Goal: Check status

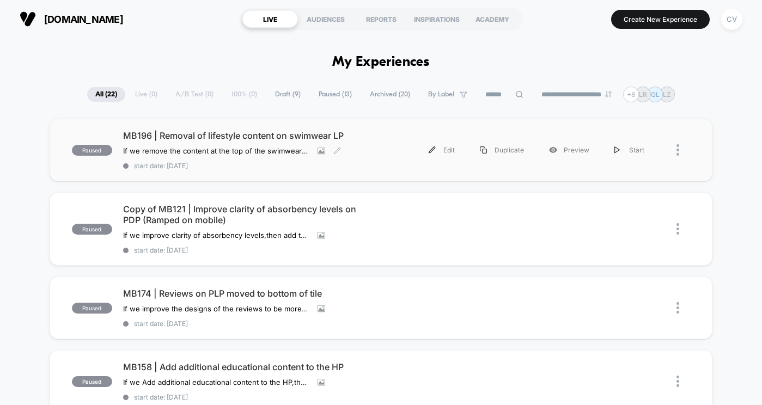
click at [161, 142] on div "MB196 | Removal of lifestyle content on swimwear LP If we remove the content at…" at bounding box center [252, 150] width 258 height 40
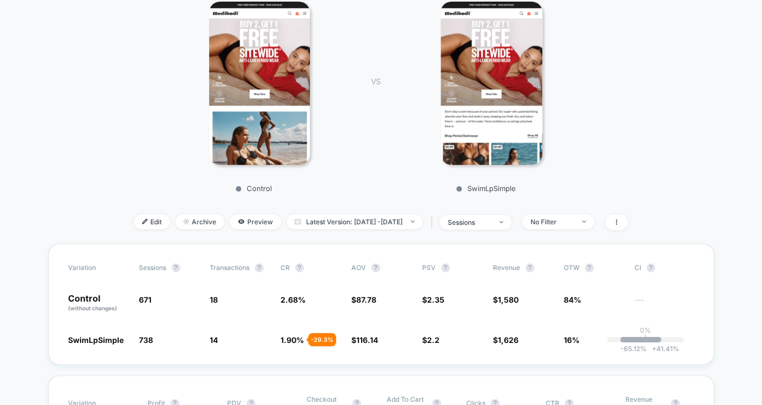
scroll to position [176, 0]
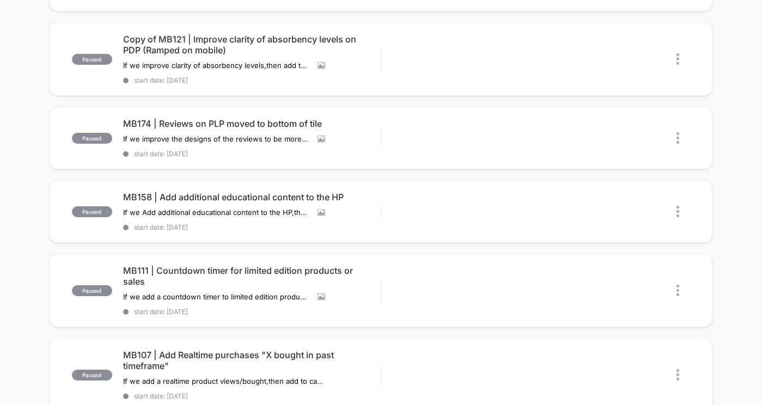
scroll to position [172, 0]
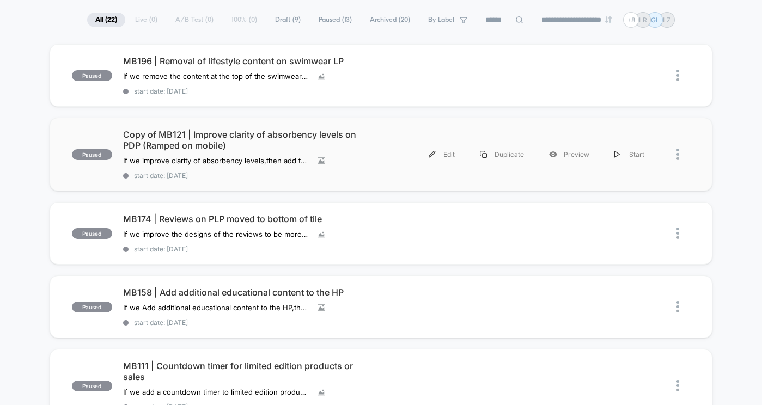
scroll to position [78, 0]
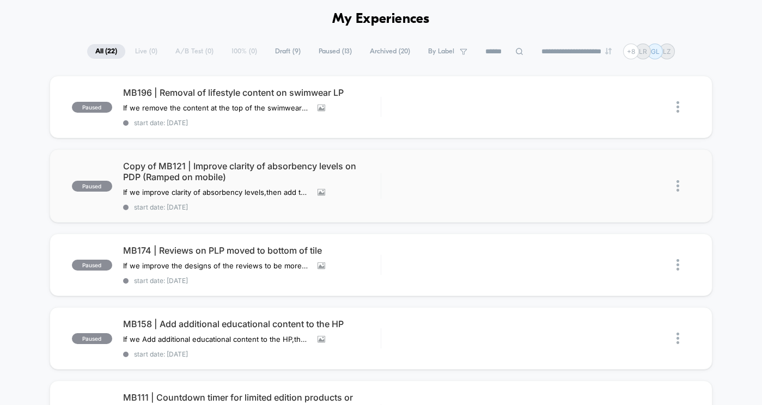
scroll to position [42, 0]
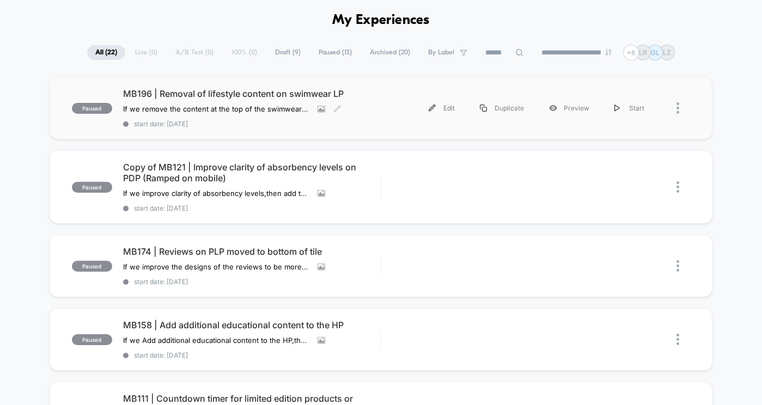
click at [309, 94] on span "MB196 | Removal of lifestyle content on swimwear LP" at bounding box center [252, 93] width 258 height 11
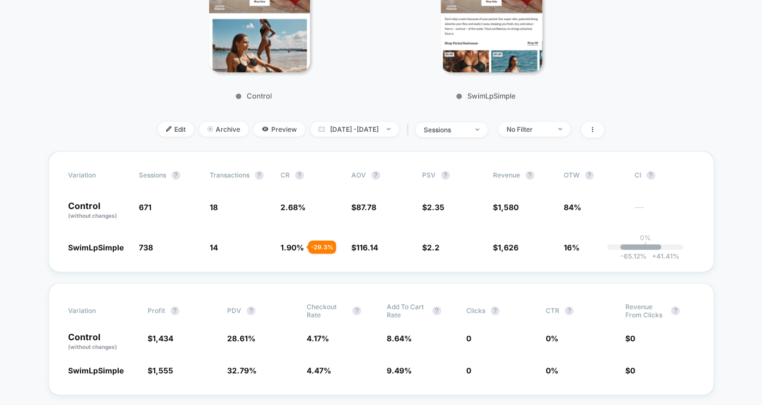
scroll to position [278, 0]
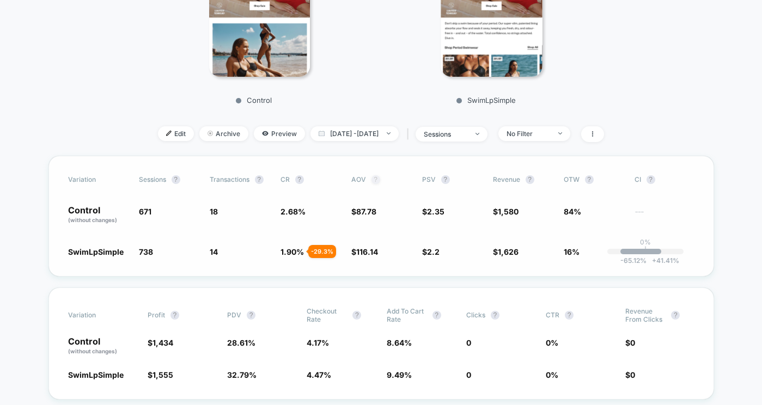
scroll to position [268, 0]
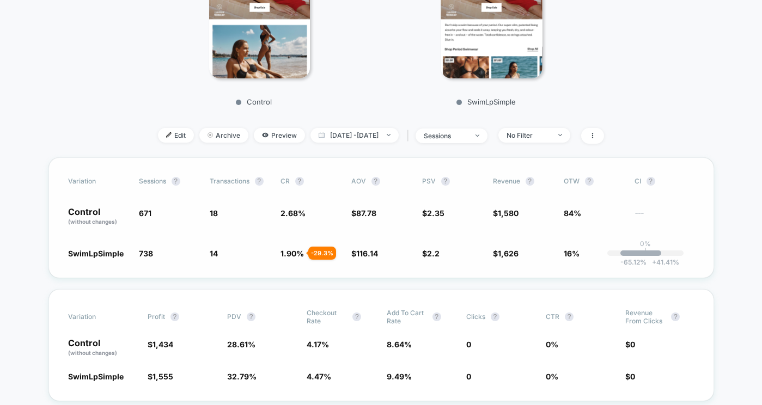
click at [702, 193] on div "Variation Sessions ? Transactions ? CR ? AOV ? PSV ? Revenue ? OTW ? CI ? Contr…" at bounding box center [381, 217] width 666 height 121
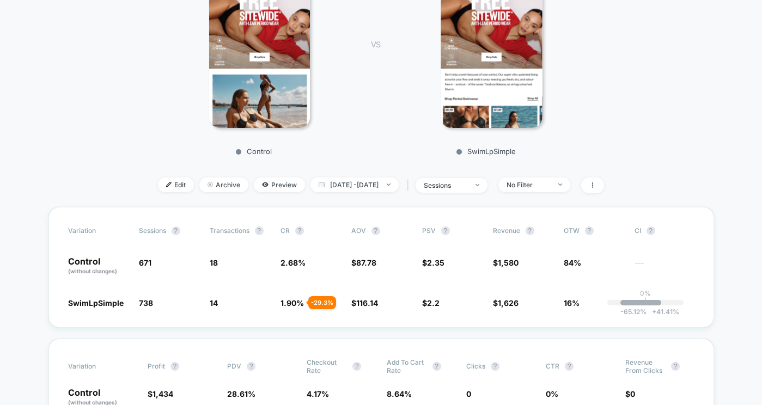
scroll to position [217, 0]
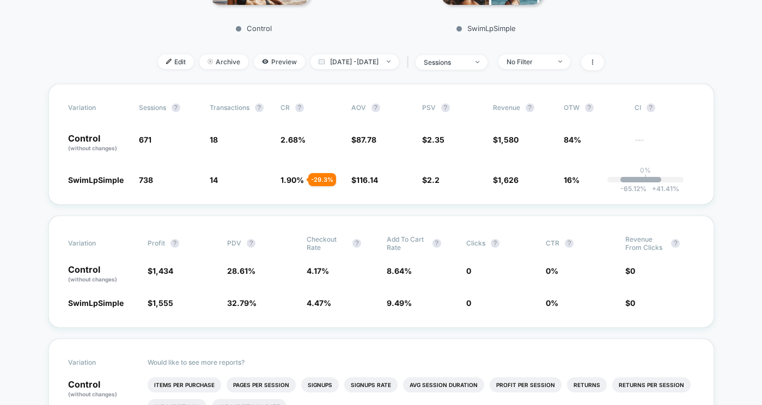
scroll to position [339, 0]
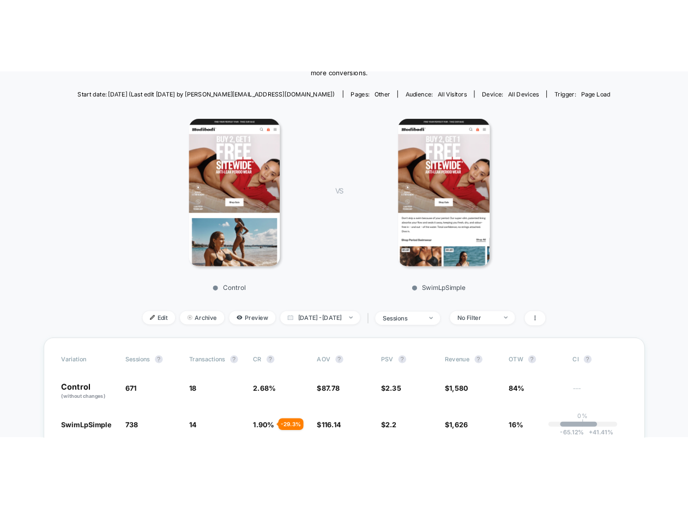
scroll to position [128, 0]
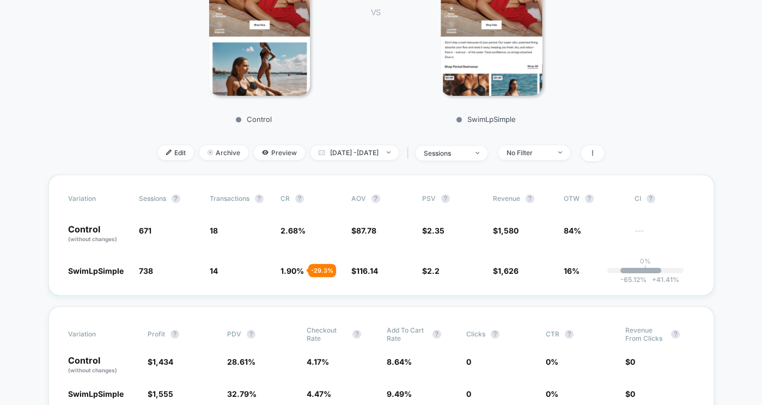
scroll to position [272, 0]
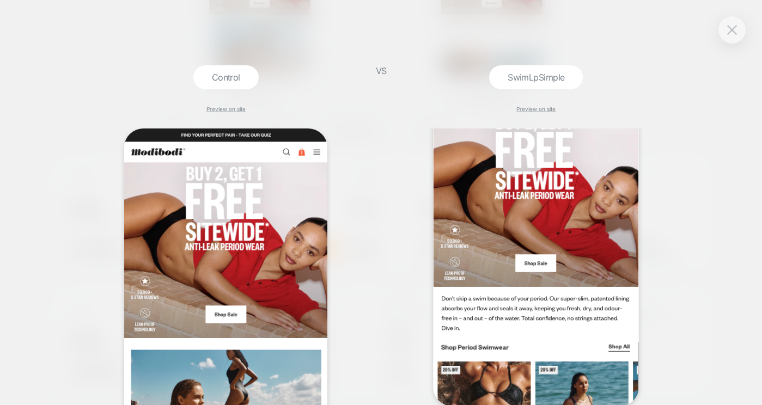
scroll to position [0, 0]
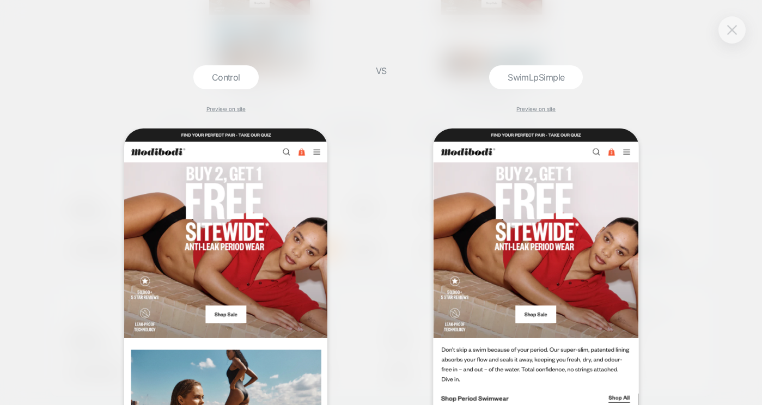
click at [729, 31] on img at bounding box center [732, 29] width 10 height 9
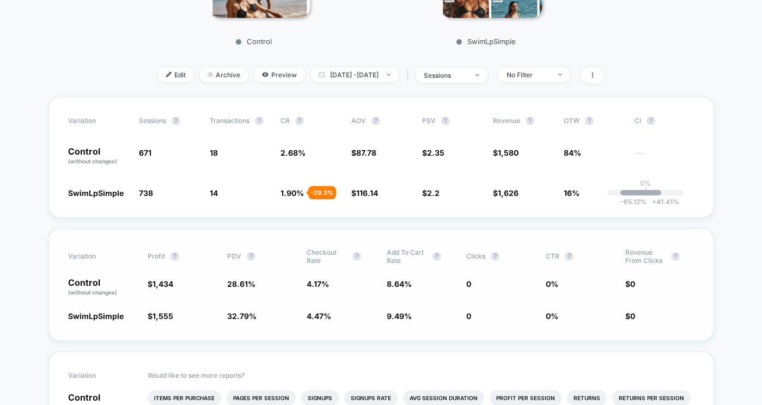
scroll to position [328, 0]
click at [400, 122] on div "Variation Sessions ? Transactions ? CR ? AOV ? PSV ? Revenue ? OTW ? CI ? Contr…" at bounding box center [381, 158] width 666 height 121
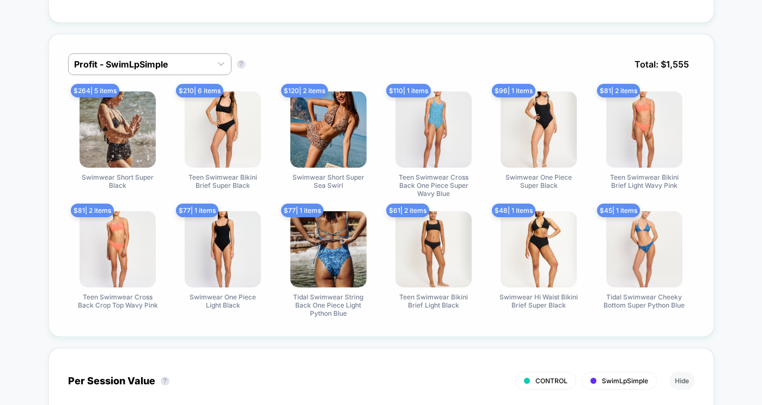
scroll to position [1029, 0]
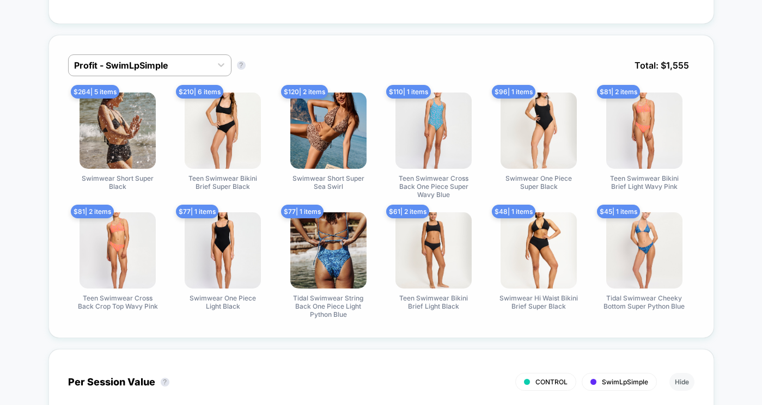
click at [297, 76] on div "Profit - SwimLpSimple Profit - SwimLpSimple ? Total: $ 1,555" at bounding box center [381, 73] width 626 height 38
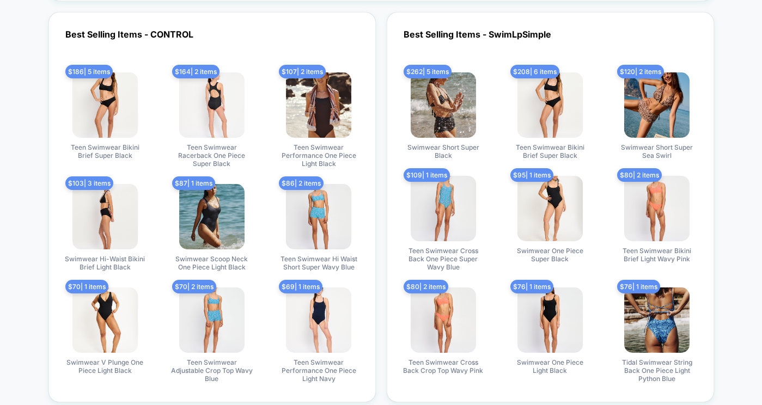
scroll to position [3241, 0]
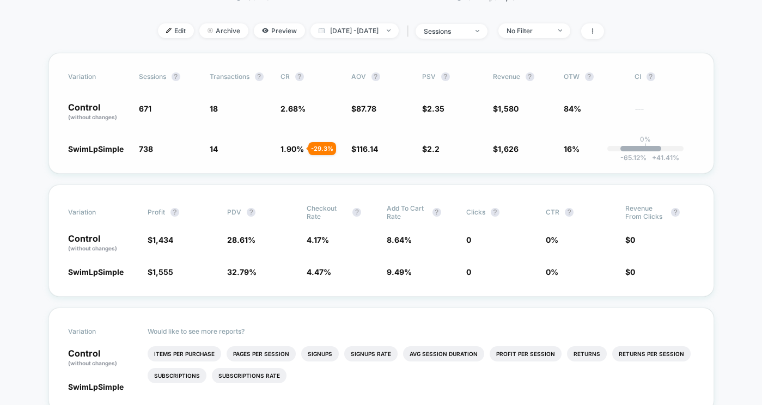
scroll to position [374, 0]
